Goal: Information Seeking & Learning: Learn about a topic

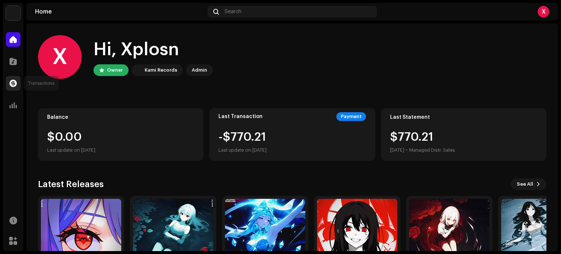
click at [13, 83] on span at bounding box center [13, 83] width 7 height 6
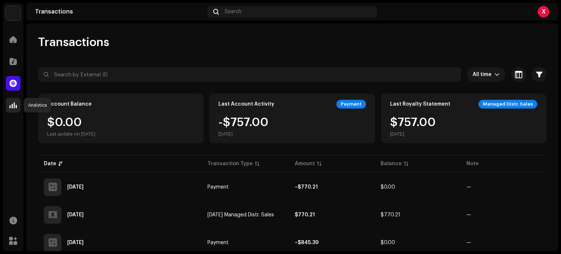
click at [12, 105] on span at bounding box center [13, 105] width 7 height 6
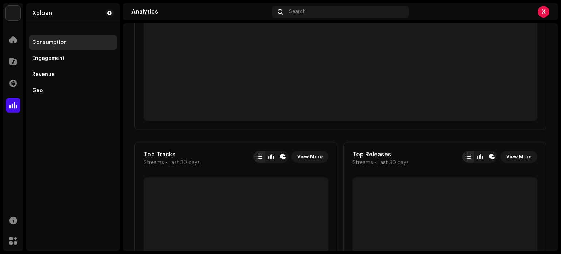
scroll to position [292, 0]
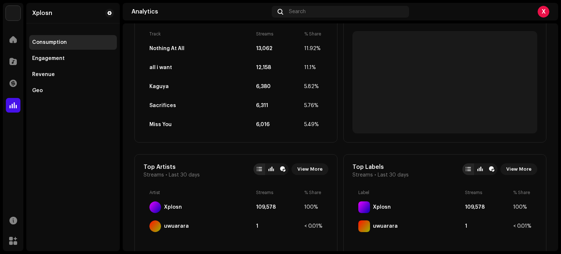
drag, startPoint x: 561, startPoint y: 98, endPoint x: 560, endPoint y: 93, distance: 4.5
click at [561, 93] on div "Xplosn Home Catalog Transactions Analytics Resources Marketplace Xplosn Consump…" at bounding box center [280, 127] width 561 height 254
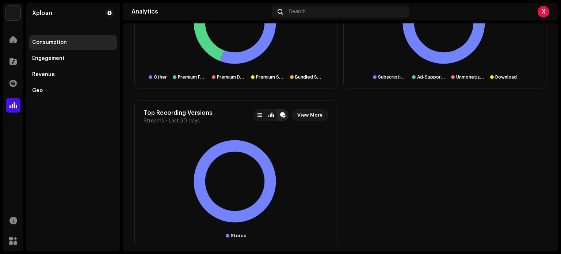
scroll to position [987, 0]
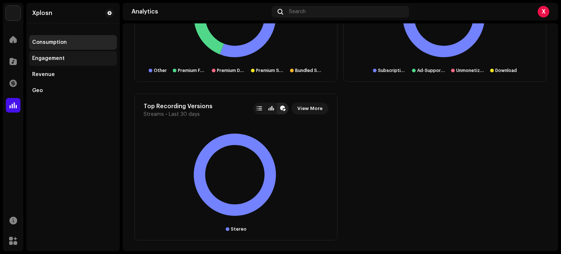
click at [49, 59] on div "Engagement" at bounding box center [48, 59] width 33 height 6
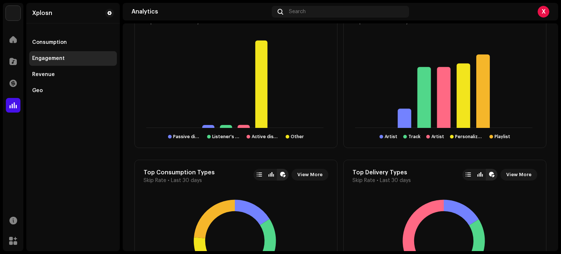
scroll to position [622, 0]
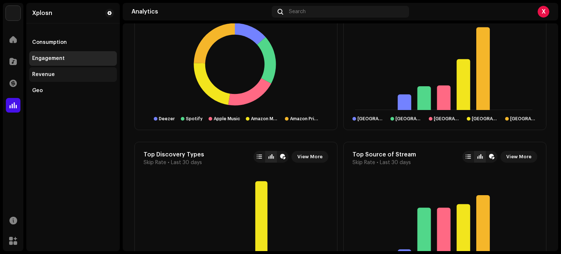
click at [50, 73] on div "Revenue" at bounding box center [43, 75] width 23 height 6
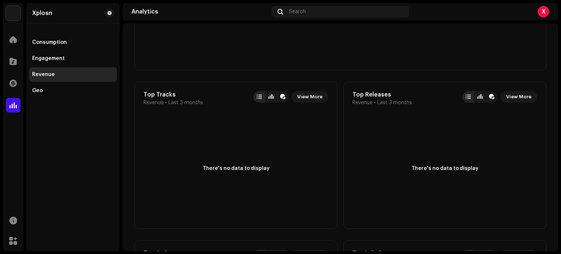
scroll to position [292, 0]
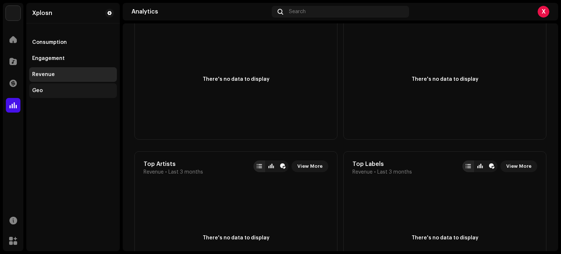
click at [75, 89] on div "Geo" at bounding box center [73, 91] width 82 height 6
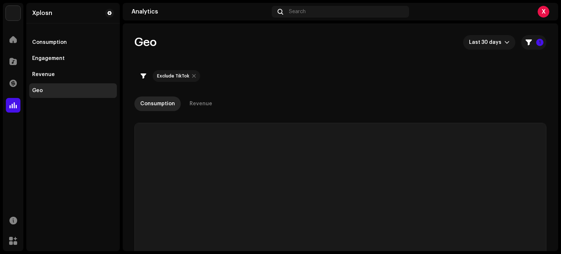
checkbox input "true"
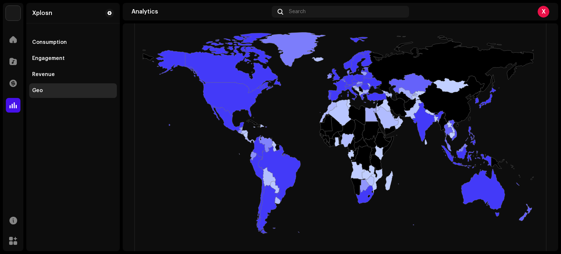
scroll to position [183, 0]
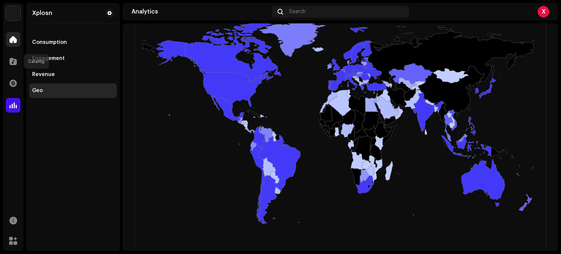
click at [15, 46] on div at bounding box center [13, 39] width 15 height 15
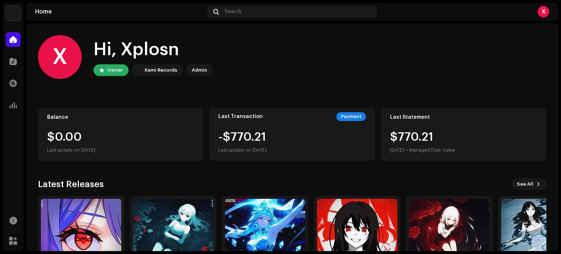
click at [543, 11] on div "X" at bounding box center [544, 12] width 12 height 12
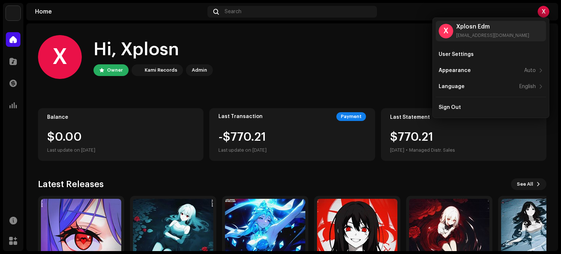
click at [378, 62] on div "X Hi, Xplosn Owner Kami Records Admin" at bounding box center [292, 57] width 509 height 44
